Goal: Information Seeking & Learning: Learn about a topic

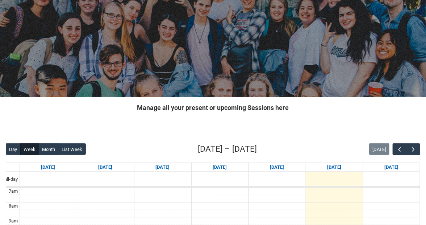
scroll to position [49, 0]
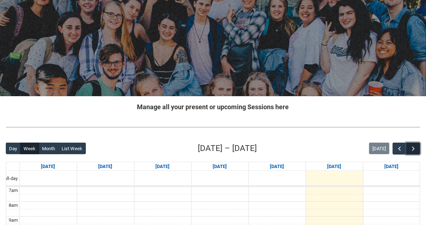
click at [417, 145] on span "button" at bounding box center [413, 148] width 7 height 7
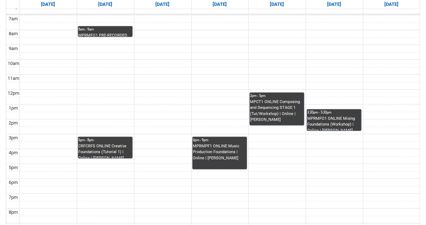
scroll to position [219, 0]
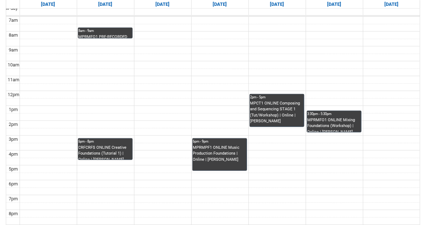
click at [116, 34] on div "MPRMFO1 PRE-RECORDED VIDEO Mixing Foundations (Lecture/Tut) | Online | Benjamin…" at bounding box center [105, 36] width 53 height 4
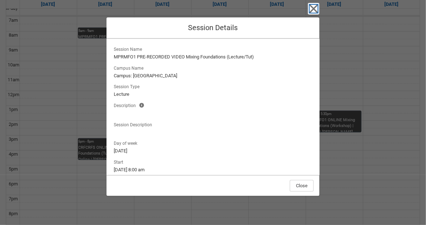
click at [308, 10] on icon "button" at bounding box center [314, 9] width 12 height 12
